Goal: Book appointment/travel/reservation

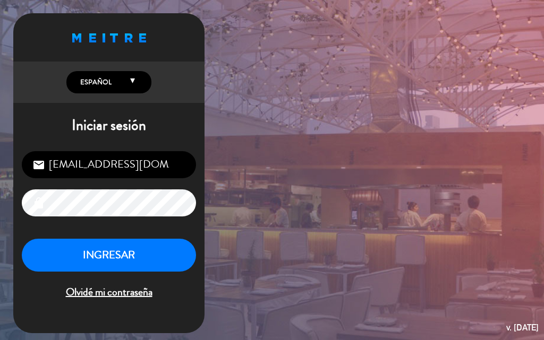
click at [118, 263] on button "INGRESAR" at bounding box center [109, 255] width 174 height 33
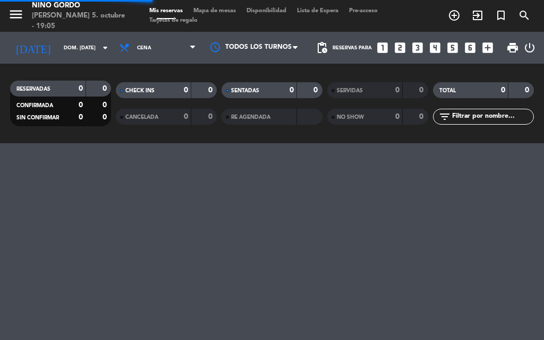
click at [212, 12] on span "Mapa de mesas" at bounding box center [214, 11] width 53 height 6
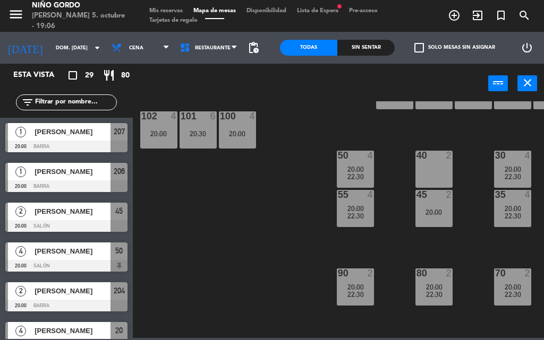
scroll to position [106, 0]
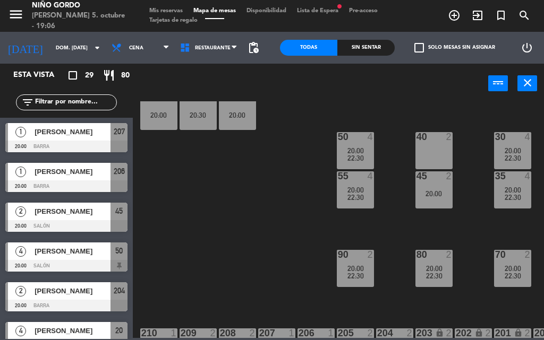
drag, startPoint x: 363, startPoint y: 338, endPoint x: 389, endPoint y: 342, distance: 26.3
click at [389, 340] on html "close × Niño Gordo × chrome_reader_mode Listado de Reservas account_box Cliente…" at bounding box center [272, 170] width 544 height 340
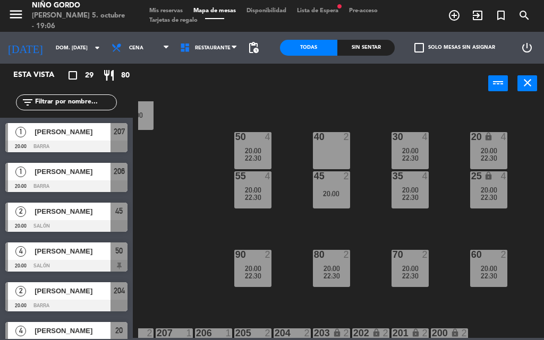
scroll to position [106, 113]
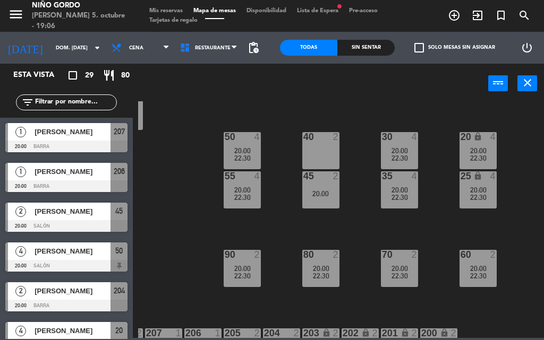
click at [164, 207] on div "105 lock 5 20:00 104 lock 4 103 2 20:00 22:30 V1 lock 2 V3 lock 2 V9 lock 2 V5 …" at bounding box center [341, 219] width 406 height 237
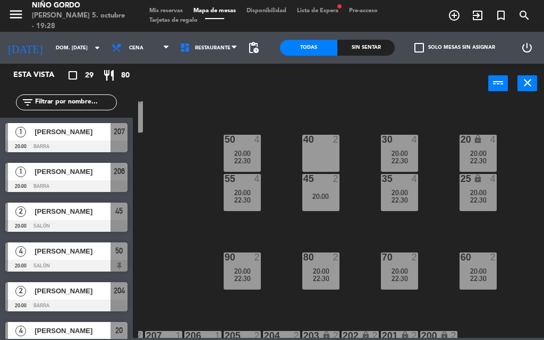
scroll to position [87, 113]
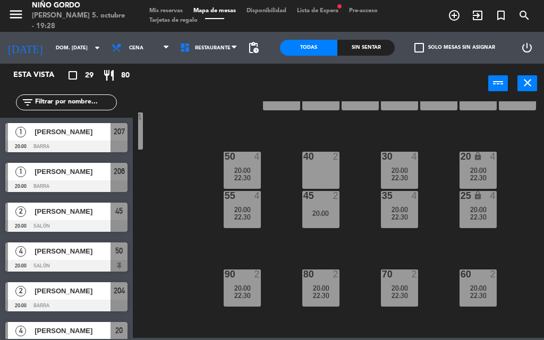
drag, startPoint x: 325, startPoint y: 184, endPoint x: 330, endPoint y: 174, distance: 11.4
drag, startPoint x: 330, startPoint y: 174, endPoint x: 284, endPoint y: 245, distance: 85.1
click at [284, 245] on div "105 lock 5 20:00 104 lock 4 103 2 20:00 22:30 V1 lock 2 V3 lock 2 V9 lock 2 V5 …" at bounding box center [341, 219] width 406 height 237
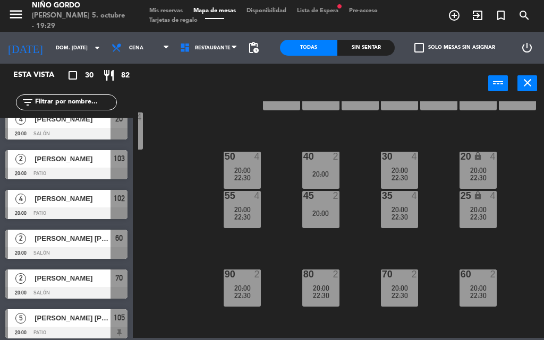
scroll to position [230, 0]
